Goal: Task Accomplishment & Management: Manage account settings

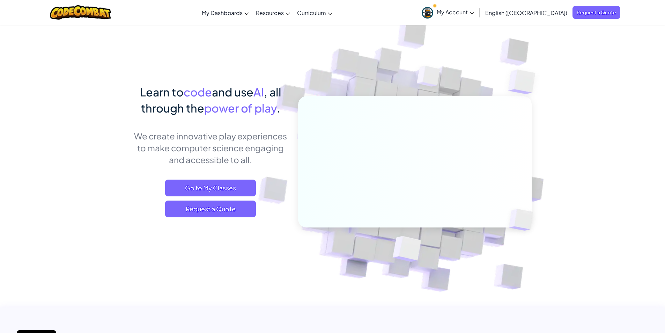
click at [474, 13] on span "My Account" at bounding box center [455, 11] width 37 height 7
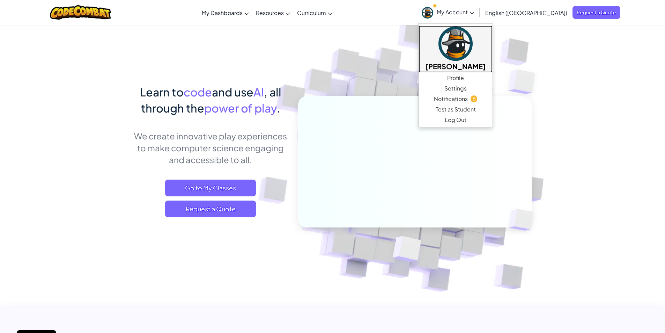
click at [473, 54] on img at bounding box center [456, 44] width 34 height 34
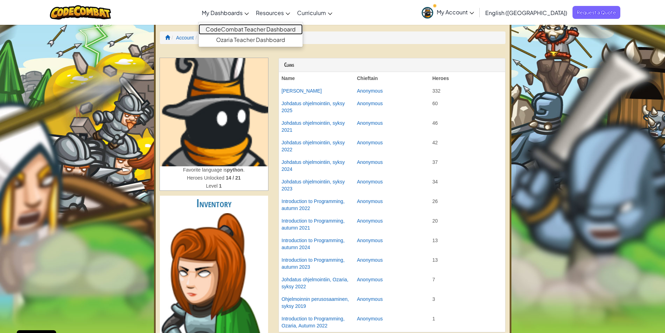
click at [257, 27] on link "CodeCombat Teacher Dashboard" at bounding box center [251, 29] width 104 height 10
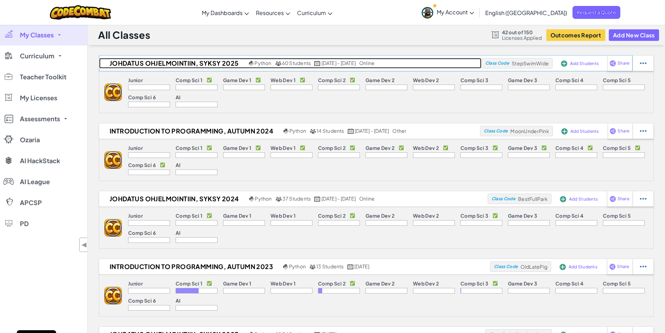
click at [155, 63] on h2 "Johdatus ohjelmointiin, syksy 2025" at bounding box center [173, 63] width 148 height 10
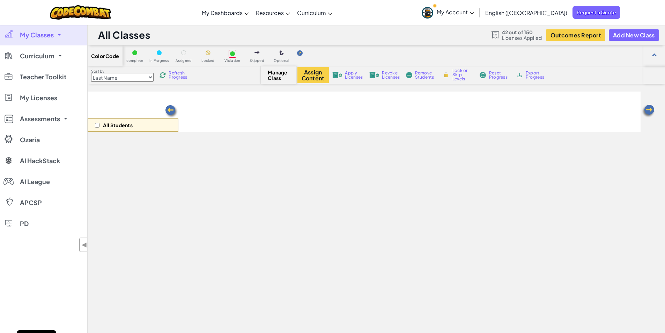
select select "560f1a9f22961295f9427742"
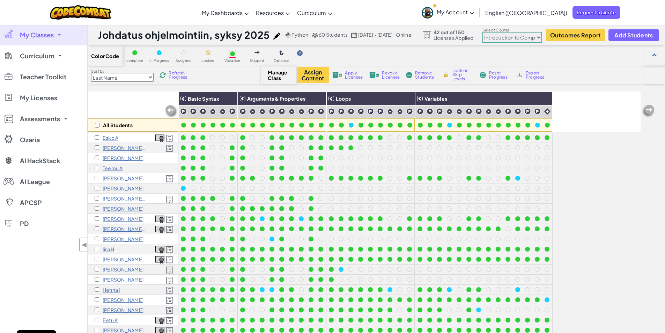
click at [124, 109] on div "All Students" at bounding box center [133, 112] width 91 height 41
click at [112, 239] on p "[PERSON_NAME]" at bounding box center [123, 239] width 41 height 6
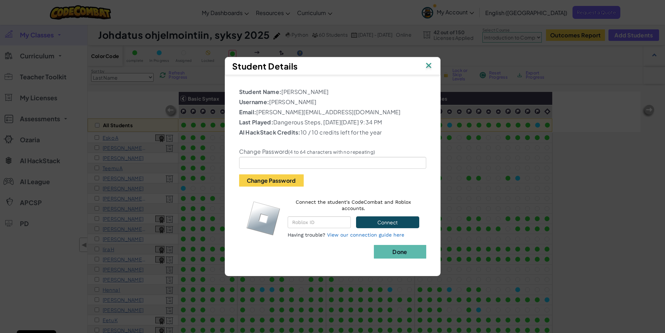
click at [430, 61] on img at bounding box center [428, 66] width 9 height 10
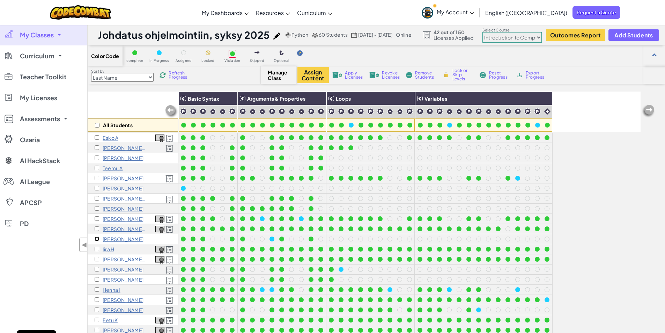
click at [96, 240] on input "checkbox" at bounding box center [97, 238] width 5 height 5
checkbox input "true"
click at [348, 72] on span "Apply Licenses" at bounding box center [354, 75] width 18 height 8
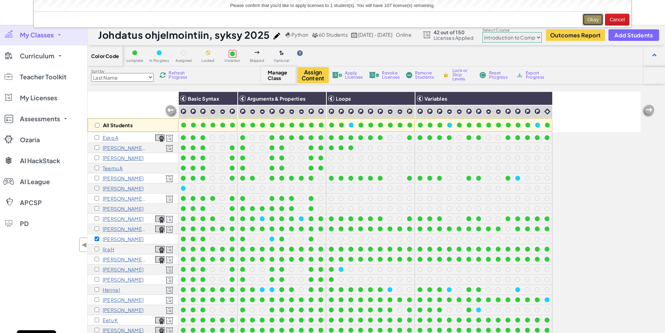
click at [592, 21] on button "Okay" at bounding box center [593, 20] width 21 height 12
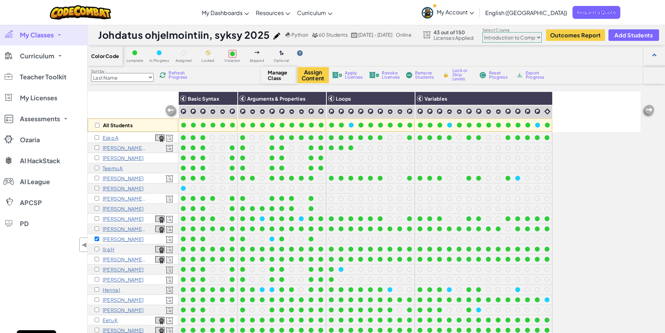
click at [0, 278] on div "My Classes All Classes Johdatus ohjelmointiin, syksy 2025 Introduction to Progr…" at bounding box center [43, 190] width 87 height 333
